Goal: Information Seeking & Learning: Learn about a topic

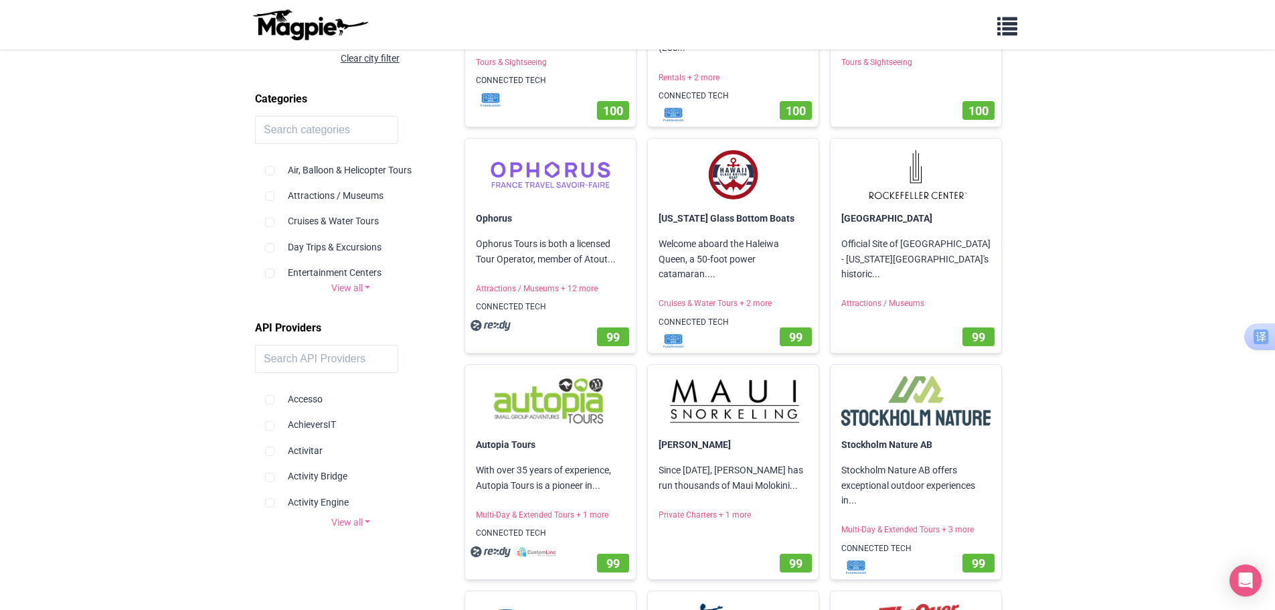
scroll to position [134, 0]
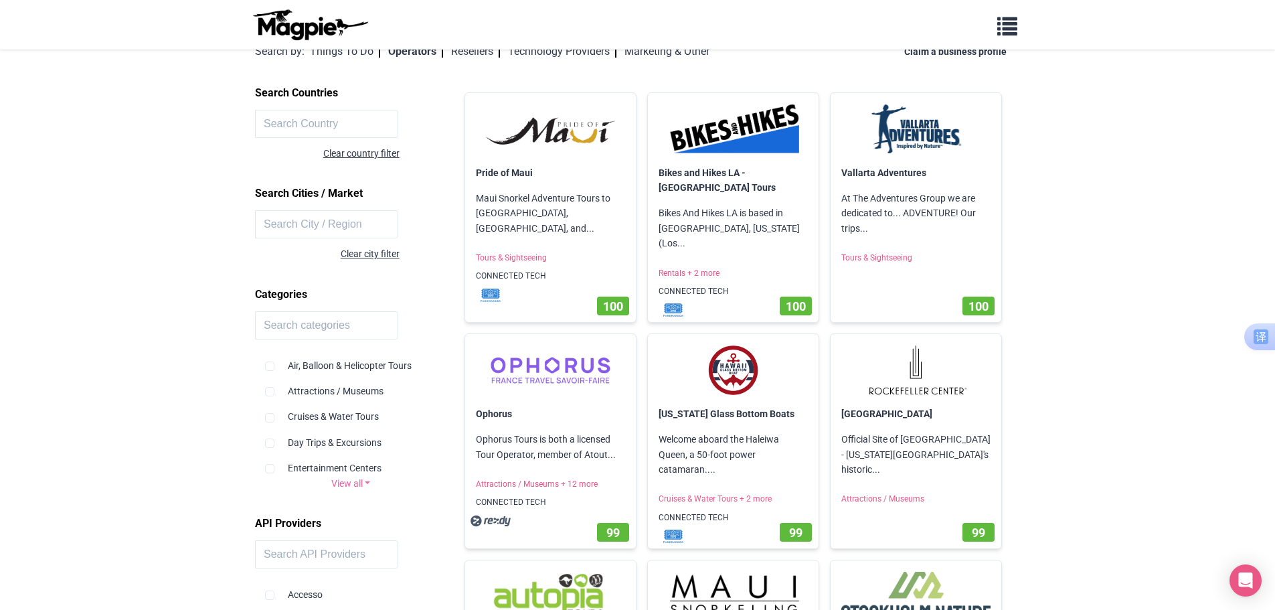
click at [347, 484] on link "View all" at bounding box center [350, 483] width 191 height 15
click at [341, 393] on div "Attractions / Museums" at bounding box center [350, 385] width 171 height 25
click at [268, 393] on input "checkbox" at bounding box center [269, 391] width 9 height 9
checkbox input "true"
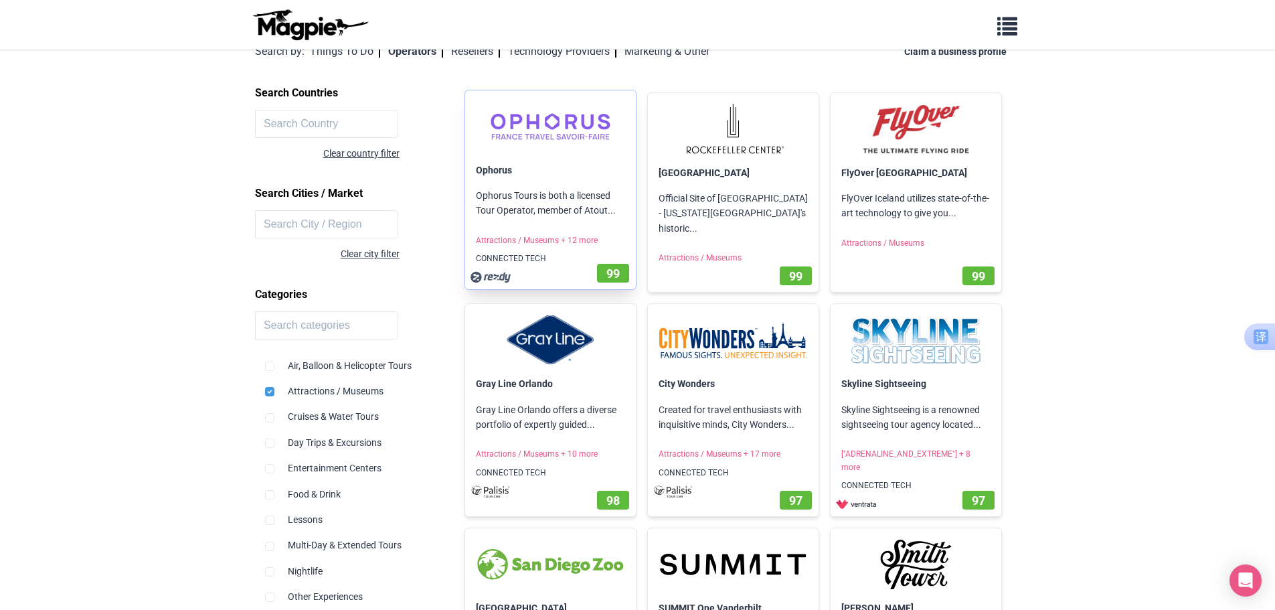
click at [549, 209] on p "Ophorus Tours is both a licensed Tour Operator, member of Atout..." at bounding box center [550, 203] width 171 height 52
click at [543, 122] on img at bounding box center [550, 126] width 149 height 51
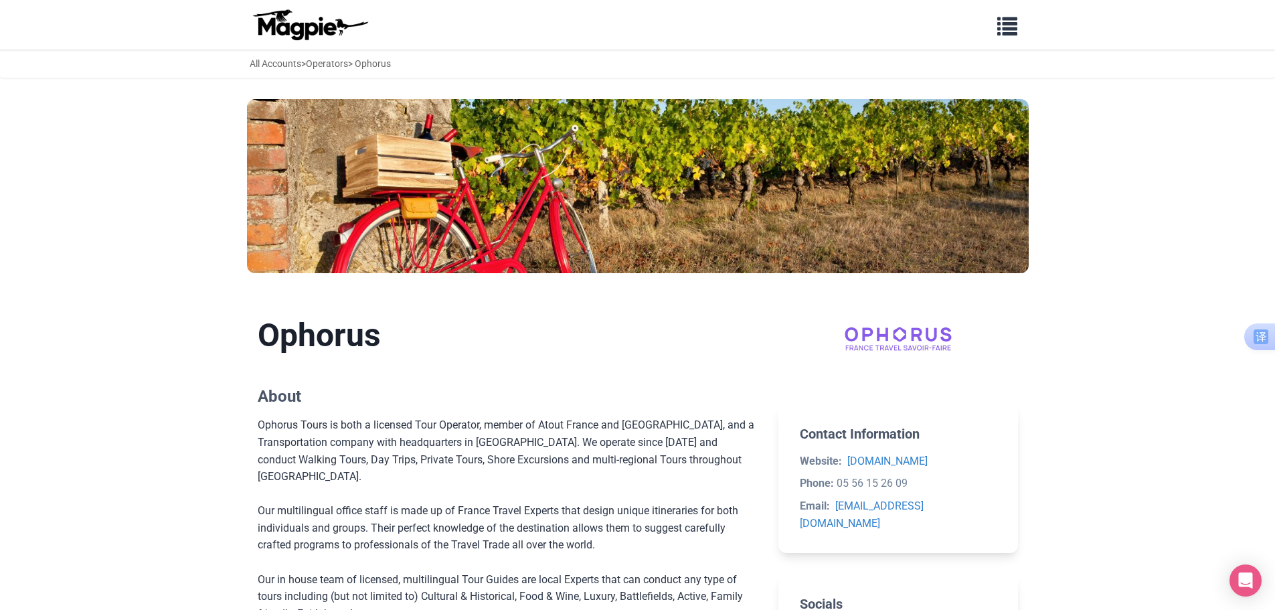
drag, startPoint x: 1186, startPoint y: 424, endPoint x: 593, endPoint y: 386, distance: 593.3
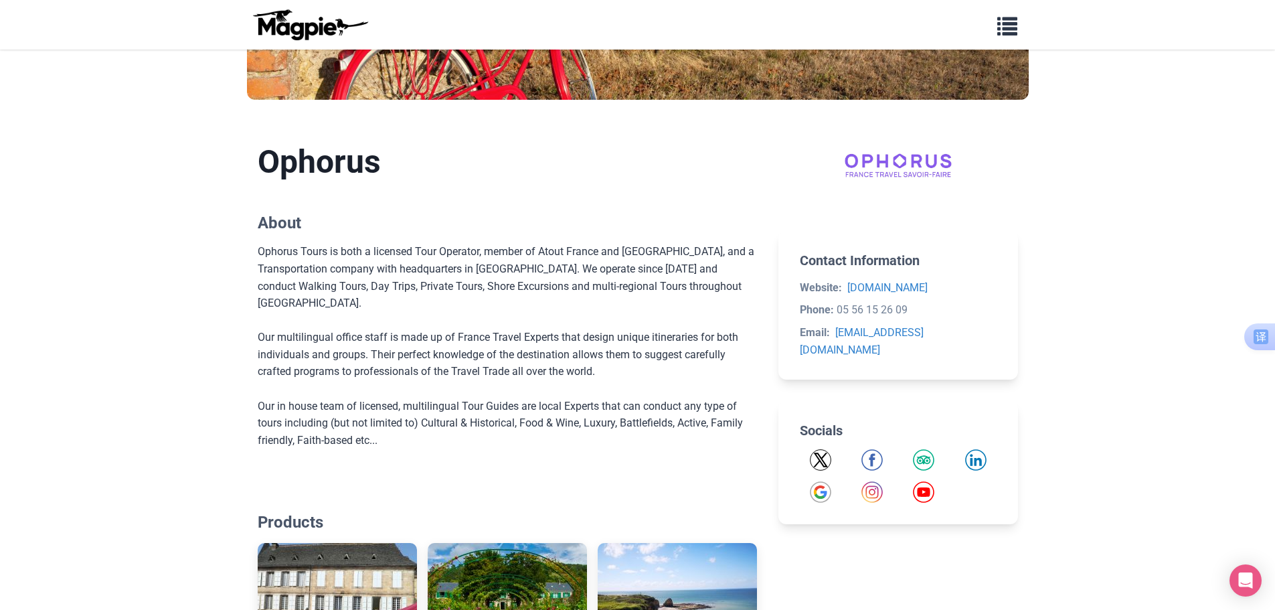
scroll to position [201, 0]
